Goal: Transaction & Acquisition: Purchase product/service

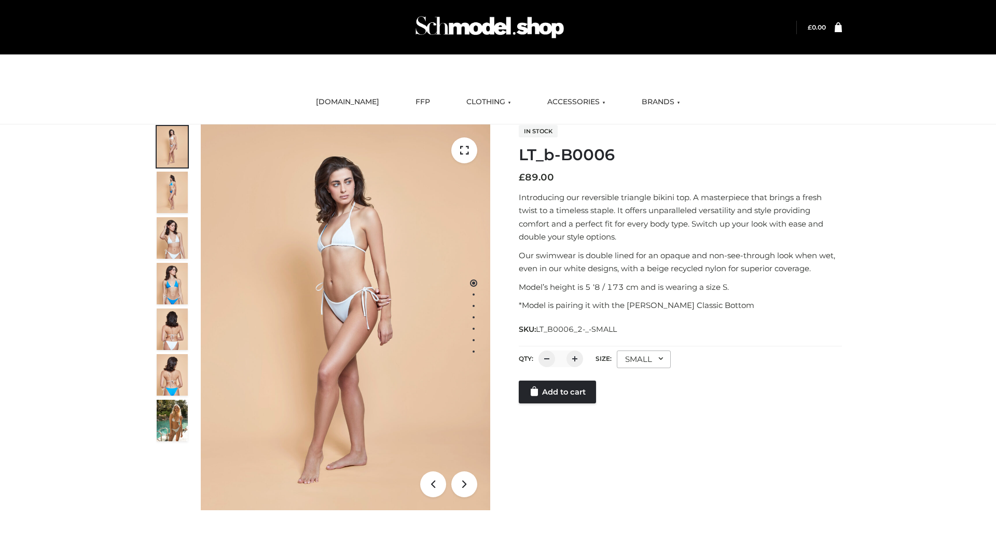
click at [558, 392] on link "Add to cart" at bounding box center [557, 392] width 77 height 23
